Goal: Task Accomplishment & Management: Manage account settings

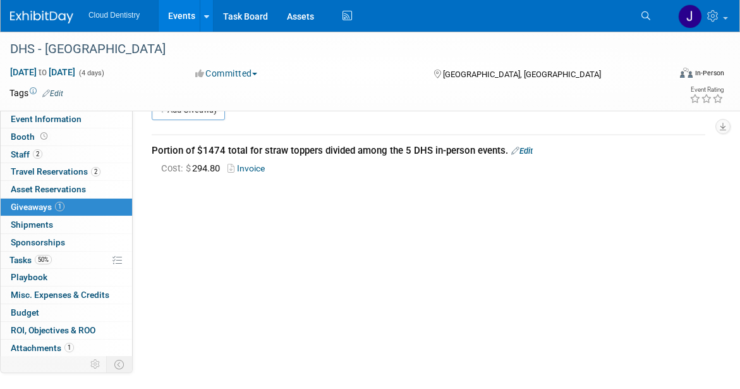
click at [180, 13] on link "Events" at bounding box center [182, 16] width 46 height 32
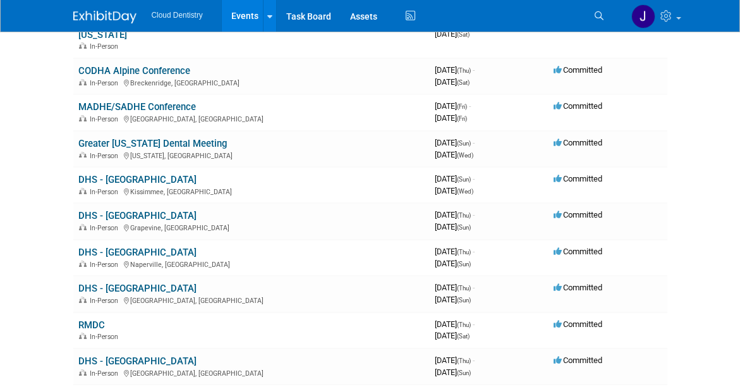
scroll to position [696, 0]
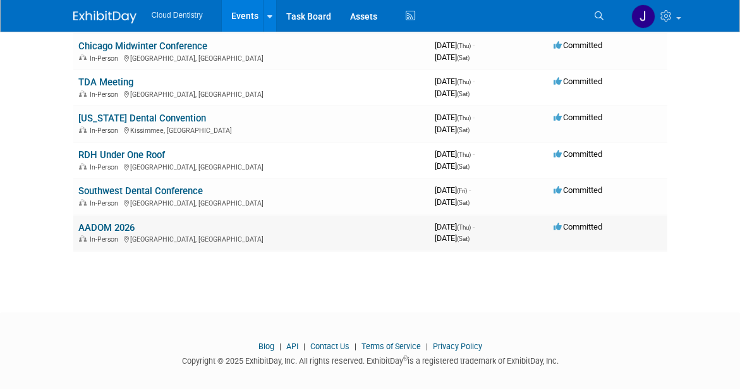
click at [121, 222] on link "AADOM 2026" at bounding box center [106, 227] width 56 height 11
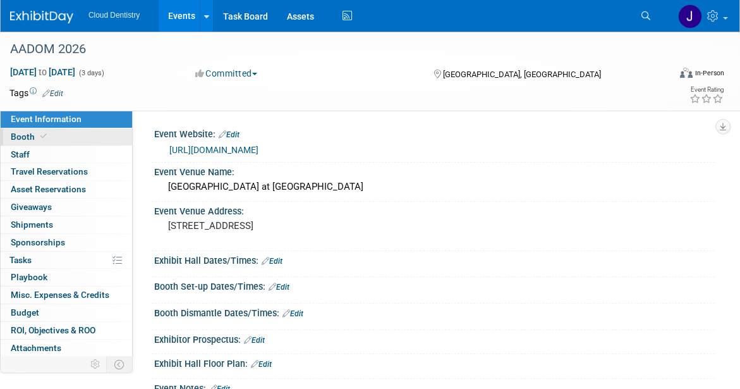
click at [87, 140] on link "Booth" at bounding box center [67, 136] width 132 height 17
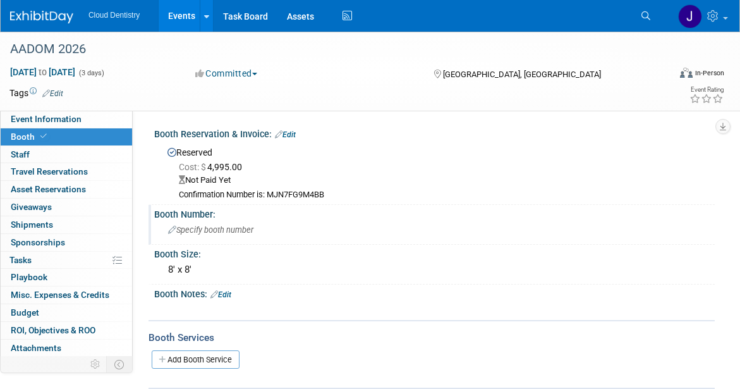
click at [197, 228] on span "Specify booth number" at bounding box center [210, 229] width 85 height 9
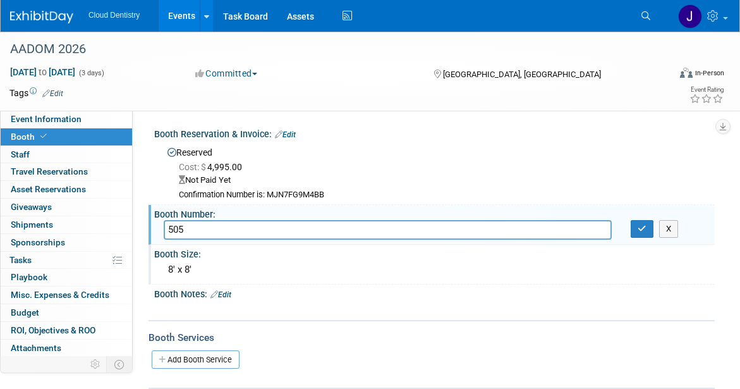
type input "505"
click at [256, 261] on div "8' x 8'" at bounding box center [435, 270] width 542 height 20
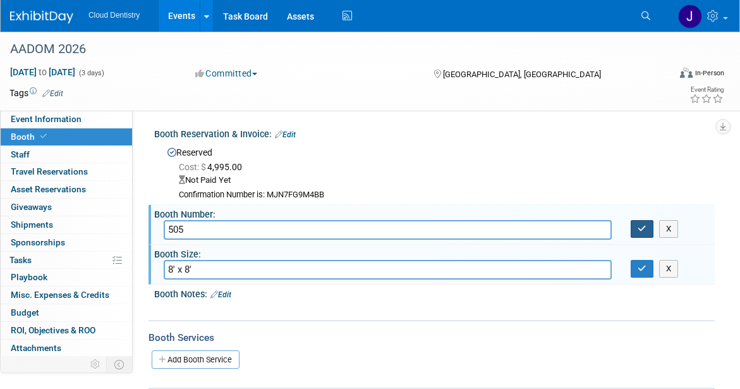
click at [636, 235] on button "button" at bounding box center [642, 229] width 23 height 18
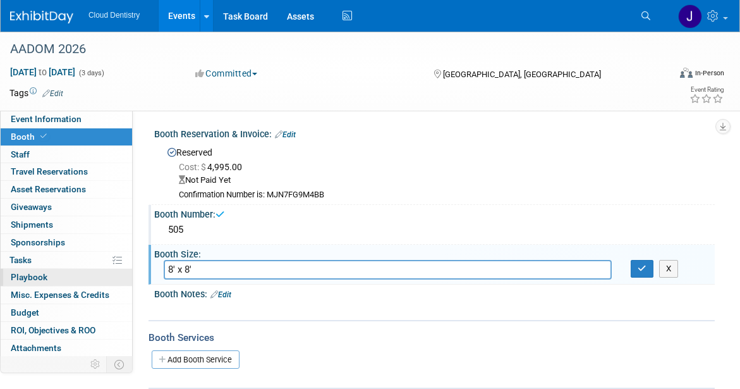
drag, startPoint x: 201, startPoint y: 273, endPoint x: 107, endPoint y: 273, distance: 94.2
click at [107, 273] on div "Event Information Event Info Booth Booth 0 Staff 0 Staff 0 Travel Reservations …" at bounding box center [370, 210] width 740 height 357
click at [176, 267] on input "10 x 10'" at bounding box center [388, 270] width 448 height 20
type input "10' x 10'"
click at [642, 271] on icon "button" at bounding box center [642, 268] width 9 height 8
